Goal: Information Seeking & Learning: Find specific fact

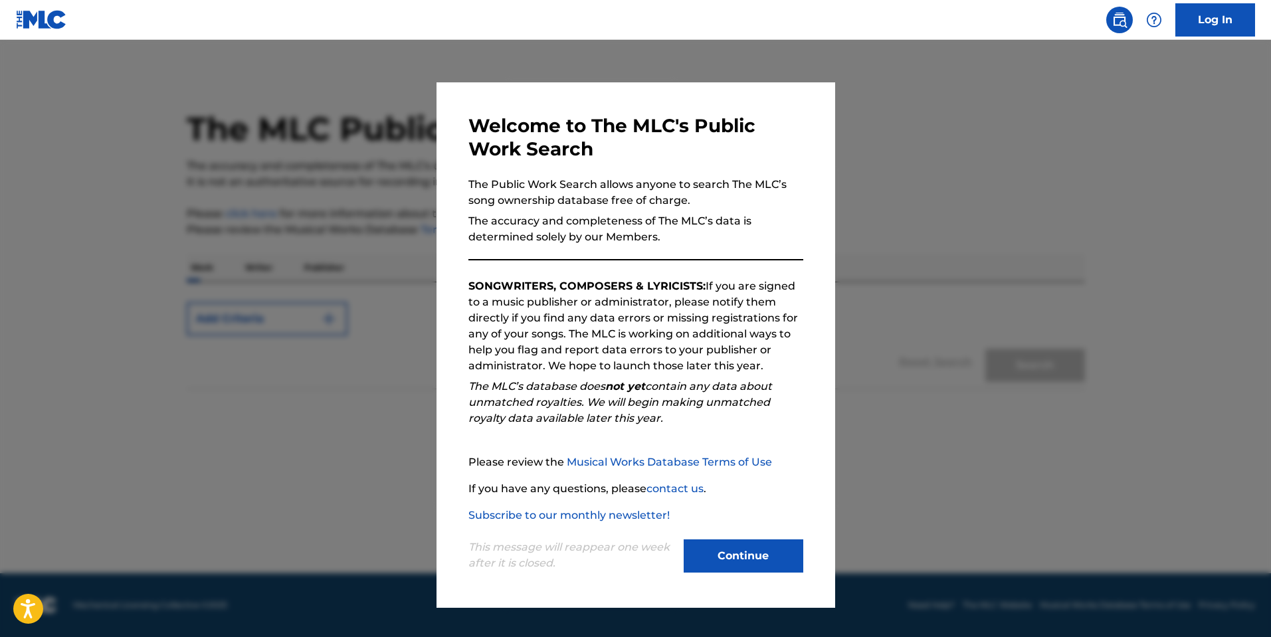
click at [757, 563] on button "Continue" at bounding box center [744, 555] width 120 height 33
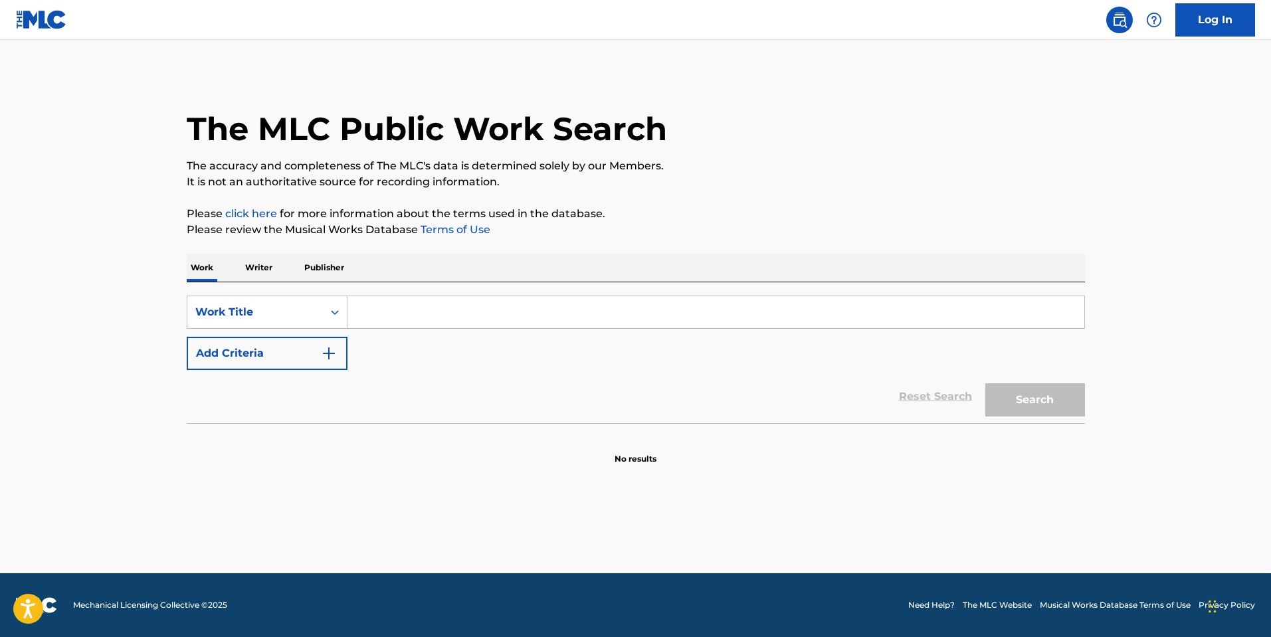
click at [379, 312] on input "Search Form" at bounding box center [715, 312] width 737 height 32
type input "Red, White and Jersey"
click at [985, 383] on button "Search" at bounding box center [1035, 399] width 100 height 33
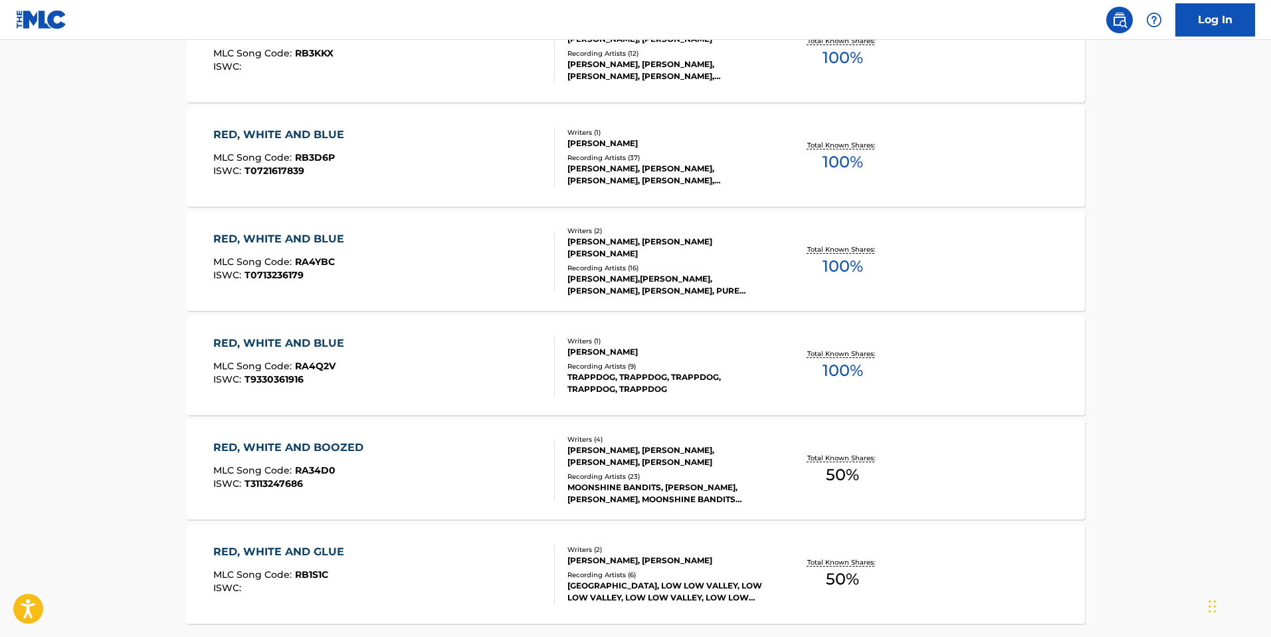
scroll to position [989, 0]
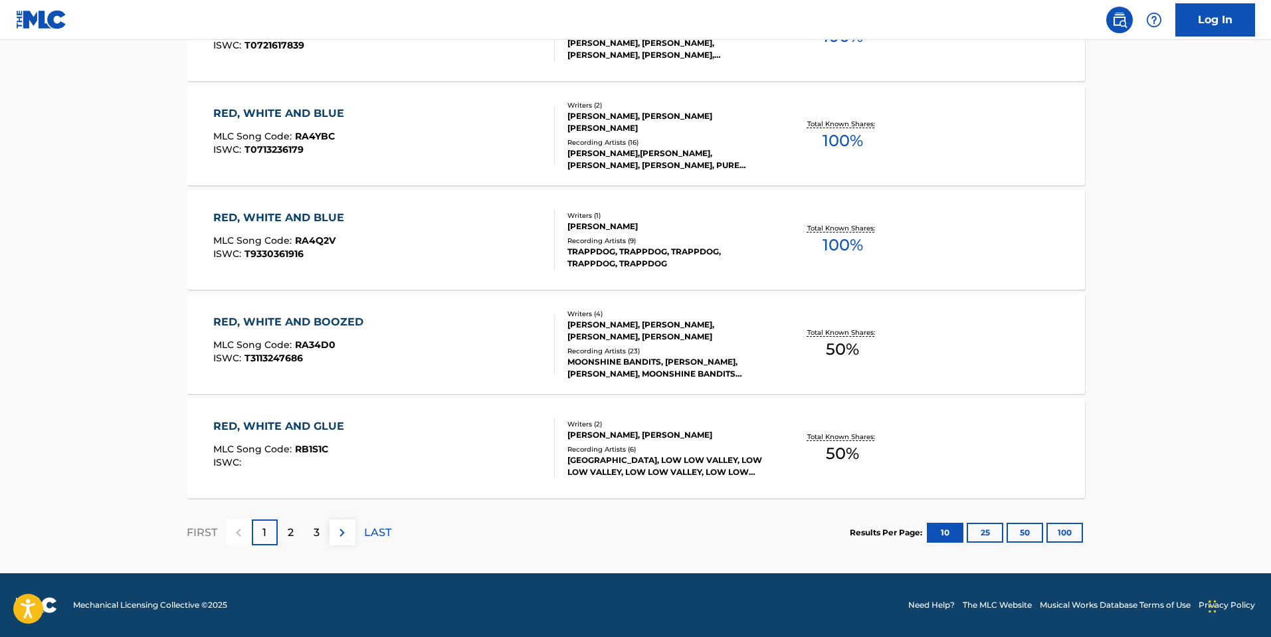
click at [296, 531] on div "2" at bounding box center [291, 533] width 26 height 26
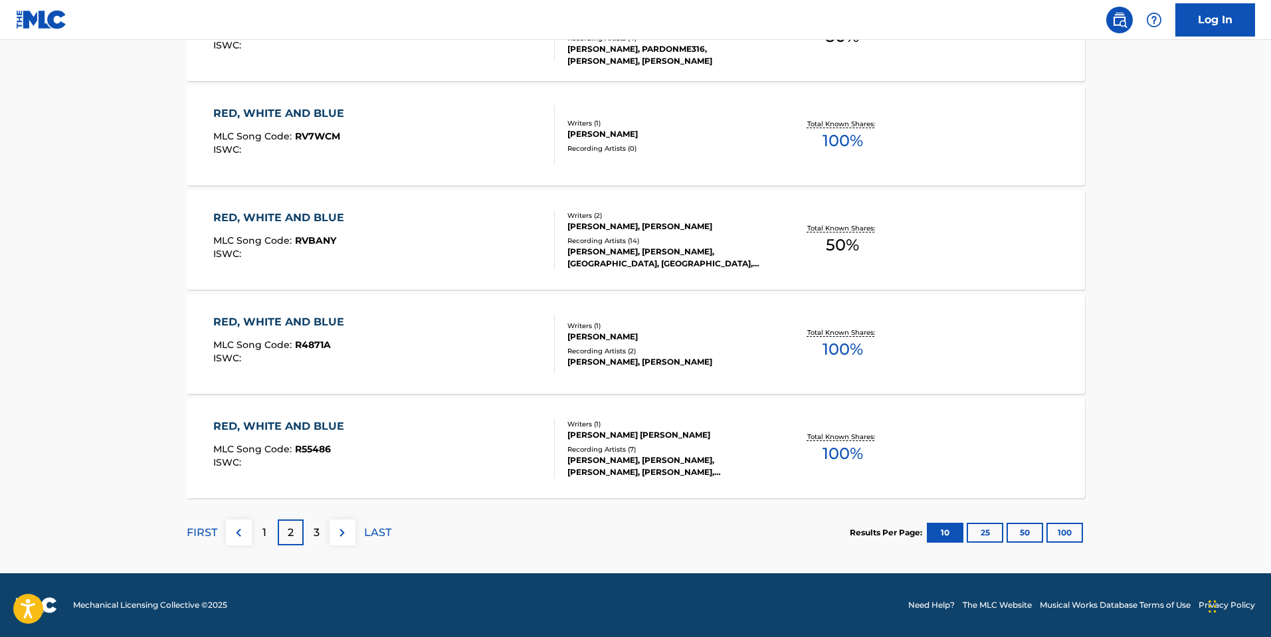
click at [309, 528] on div "3" at bounding box center [317, 533] width 26 height 26
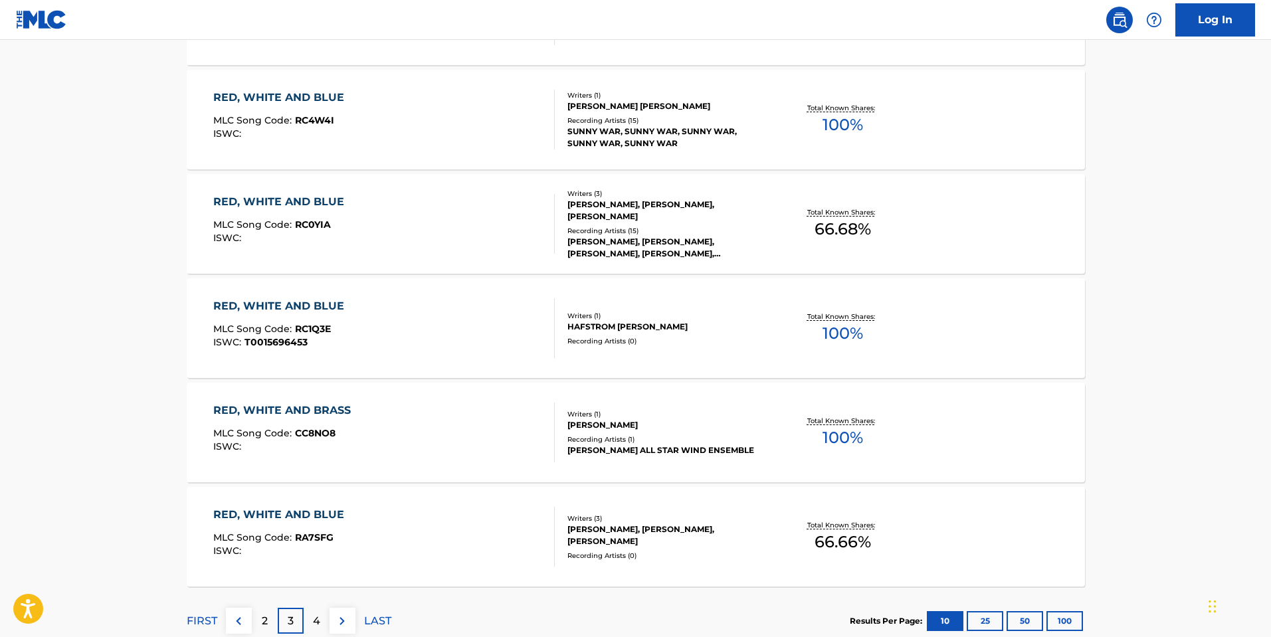
scroll to position [930, 0]
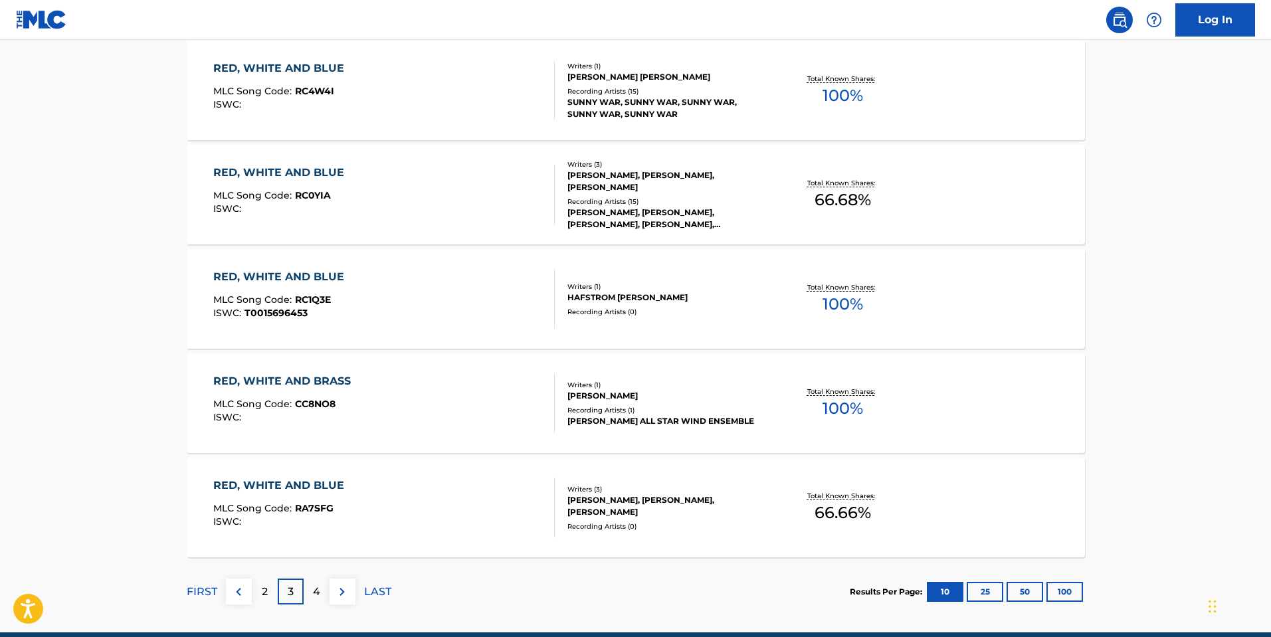
click at [323, 594] on div "4" at bounding box center [317, 592] width 26 height 26
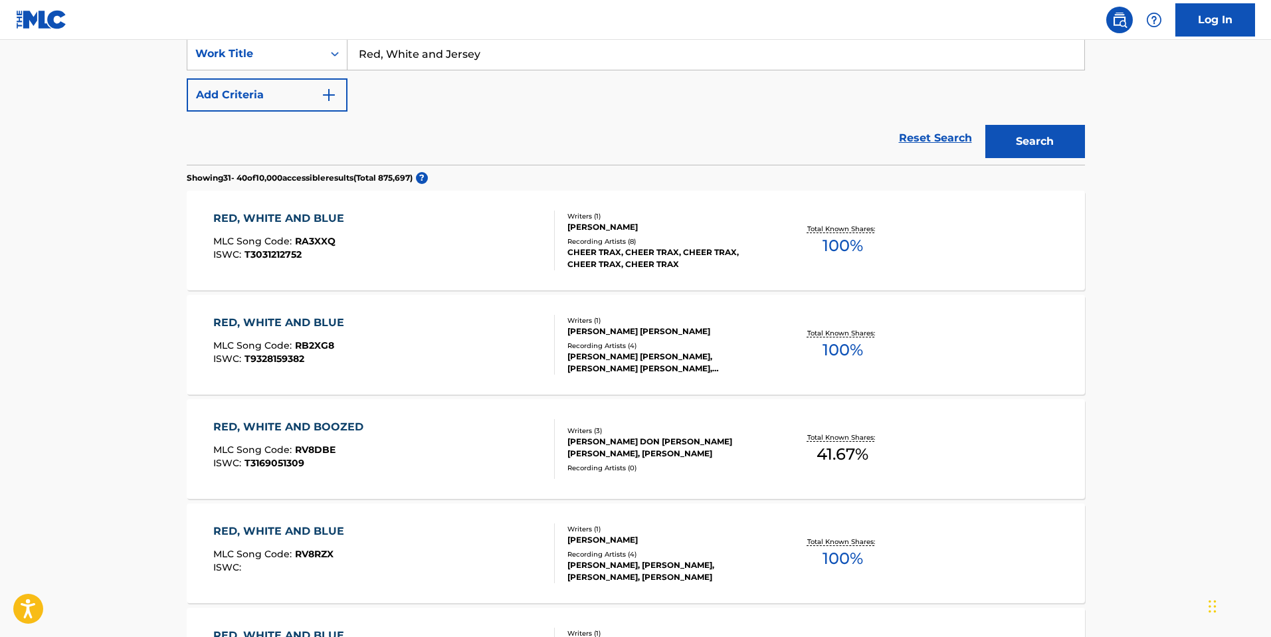
scroll to position [0, 0]
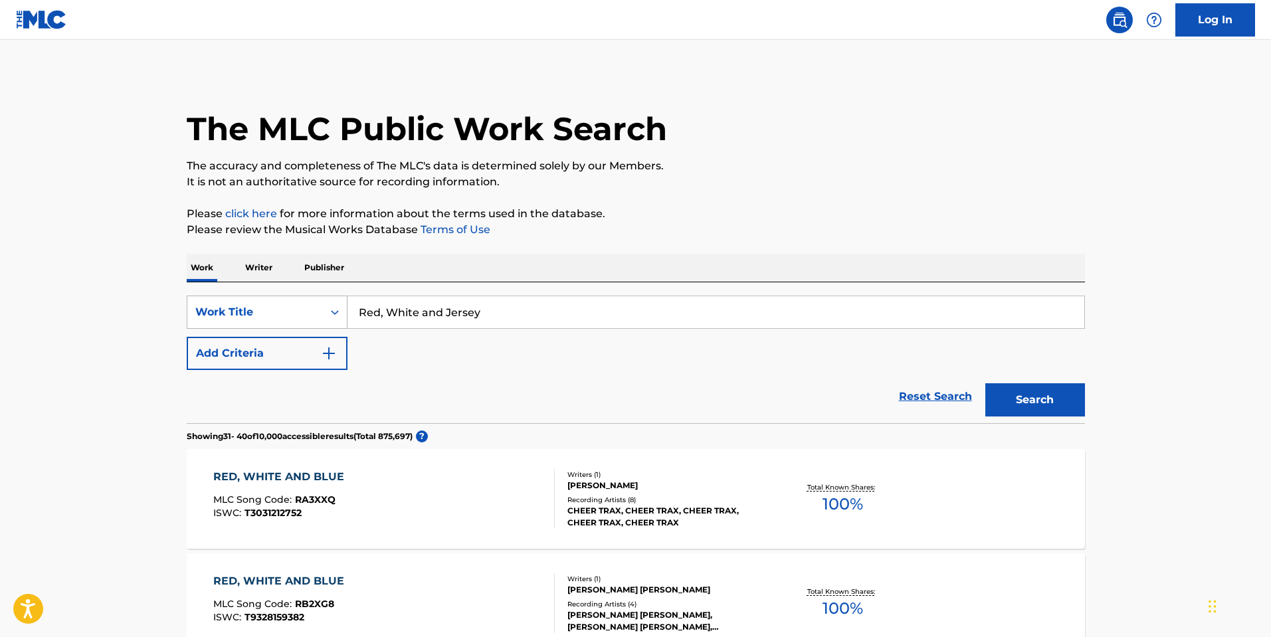
click at [314, 316] on div "Work Title" at bounding box center [255, 312] width 120 height 16
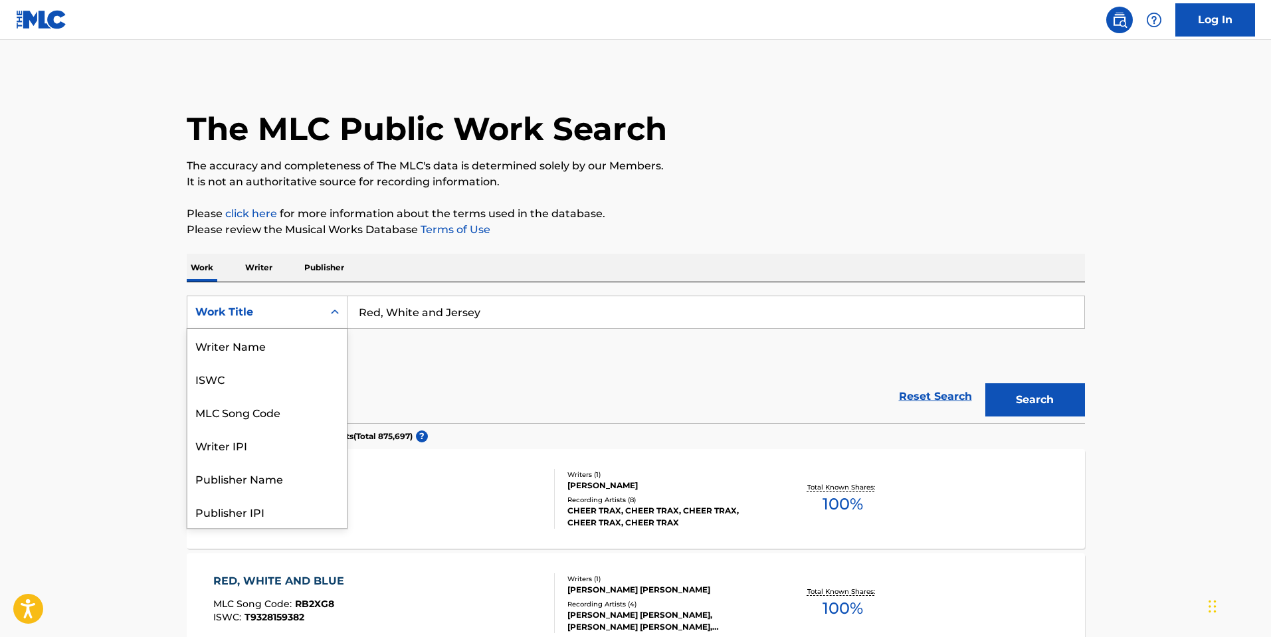
scroll to position [66, 0]
click at [584, 403] on div "Reset Search Search" at bounding box center [636, 396] width 898 height 53
